Goal: Task Accomplishment & Management: Use online tool/utility

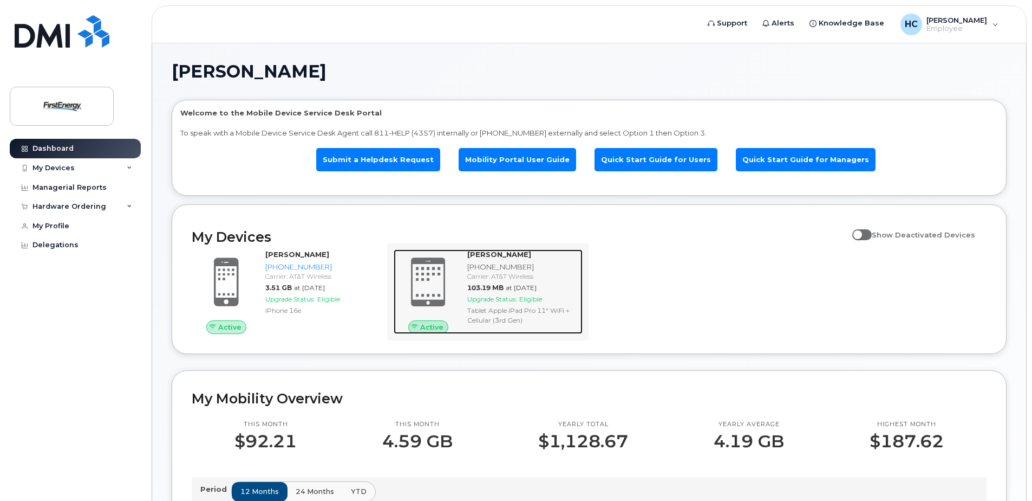
click at [436, 325] on span "Active" at bounding box center [431, 327] width 23 height 10
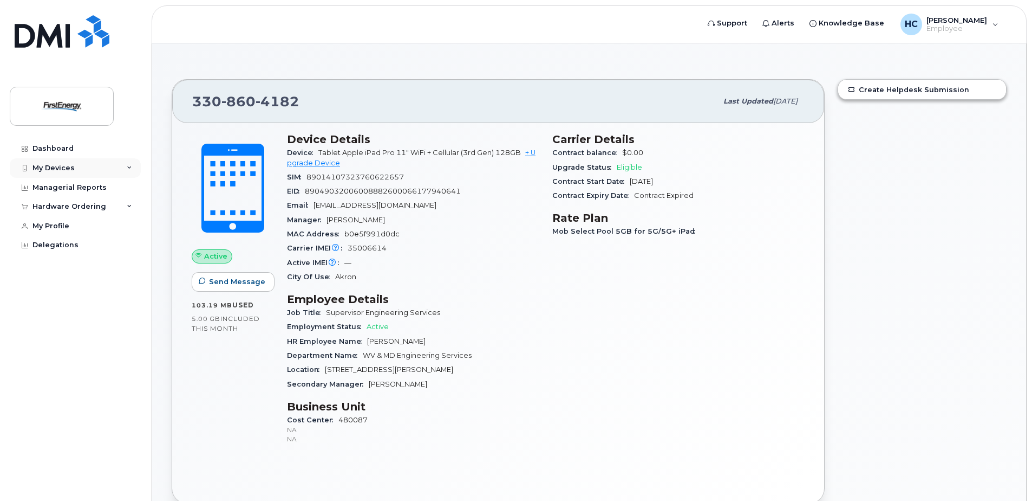
click at [63, 167] on div "My Devices" at bounding box center [54, 168] width 42 height 9
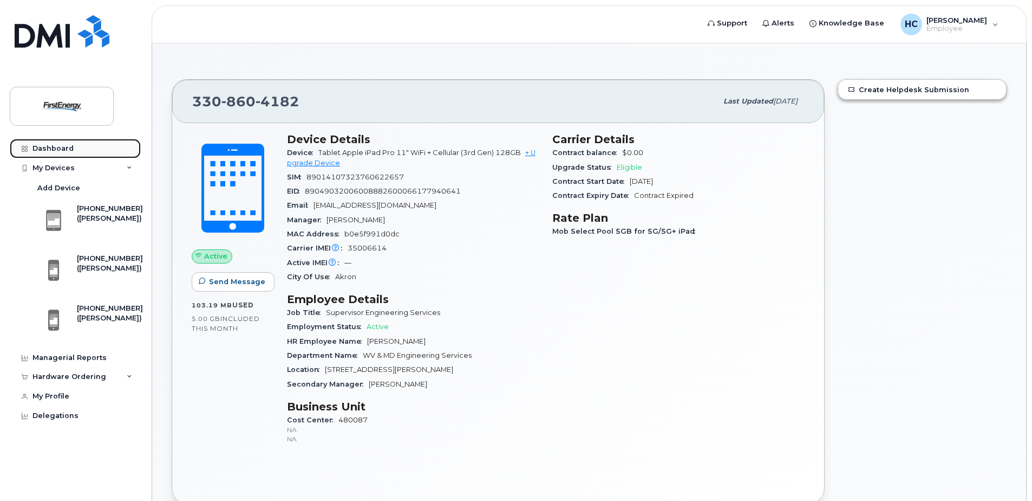
click at [59, 145] on div "Dashboard" at bounding box center [53, 148] width 41 height 9
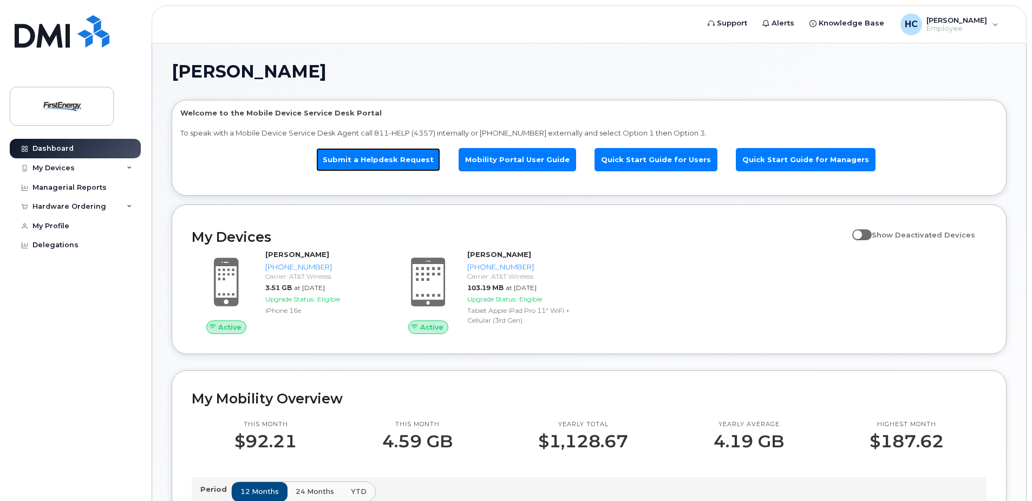
click at [388, 159] on link "Submit a Helpdesk Request" at bounding box center [378, 159] width 124 height 23
